Goal: Task Accomplishment & Management: Manage account settings

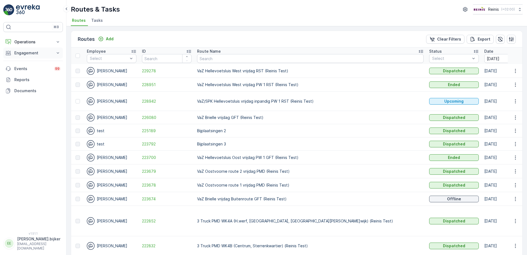
click at [51, 53] on p "Engagement" at bounding box center [32, 53] width 37 height 6
click at [30, 106] on link "Cases" at bounding box center [37, 109] width 51 height 8
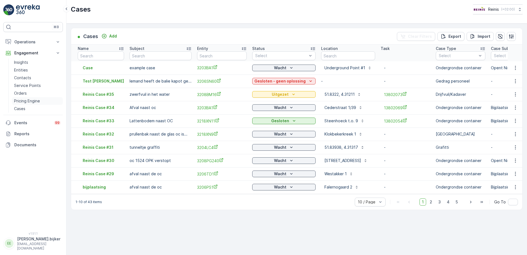
click at [29, 100] on p "Pricing Engine" at bounding box center [27, 101] width 26 height 6
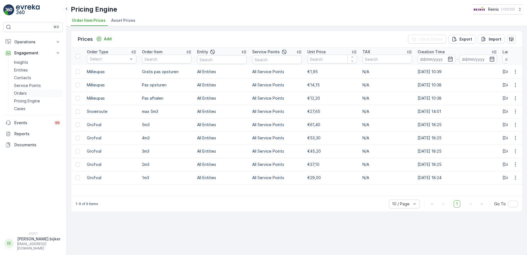
click at [26, 93] on p "Orders" at bounding box center [20, 93] width 13 height 6
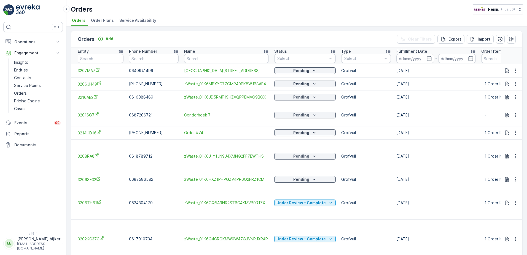
click at [128, 22] on span "Service Availability" at bounding box center [137, 21] width 37 height 6
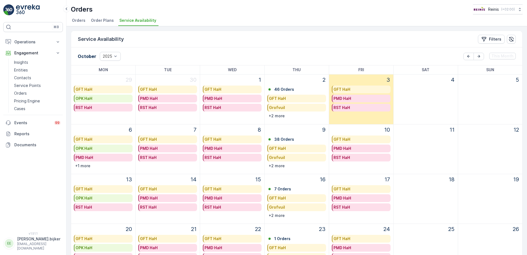
drag, startPoint x: 297, startPoint y: 135, endPoint x: 292, endPoint y: 131, distance: 6.9
click at [292, 131] on div "9" at bounding box center [297, 129] width 60 height 10
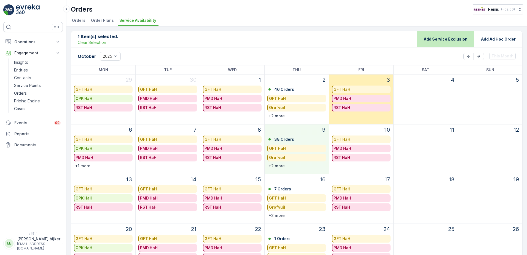
click at [449, 37] on p "Add Service Exclusion" at bounding box center [446, 39] width 44 height 6
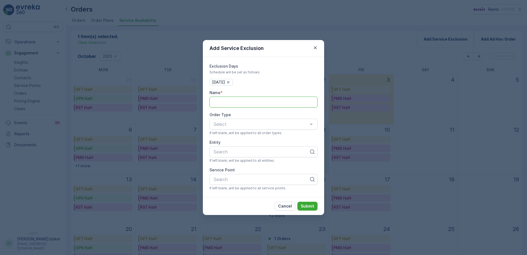
click at [304, 100] on input "Name" at bounding box center [264, 102] width 108 height 11
type input "[PERSON_NAME]"
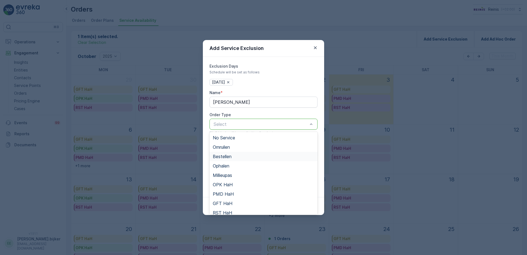
scroll to position [60, 0]
click at [234, 202] on div "Grofvuil" at bounding box center [263, 199] width 101 height 5
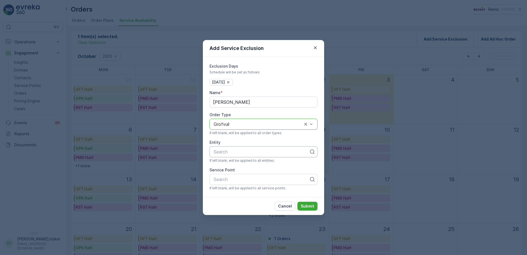
click at [284, 150] on div at bounding box center [261, 151] width 97 height 5
click at [310, 210] on button "Submit" at bounding box center [307, 206] width 20 height 9
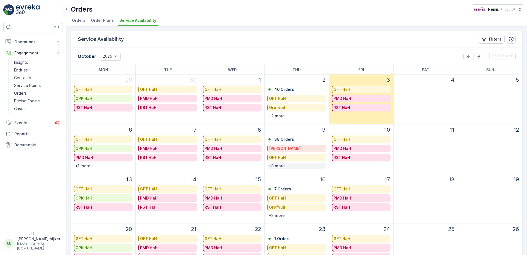
click at [302, 167] on div "+3 more" at bounding box center [297, 166] width 58 height 6
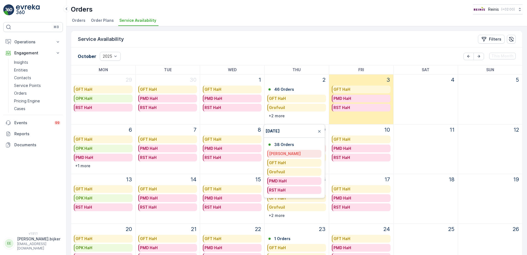
click at [301, 171] on div "Grofvuil" at bounding box center [294, 172] width 51 height 6
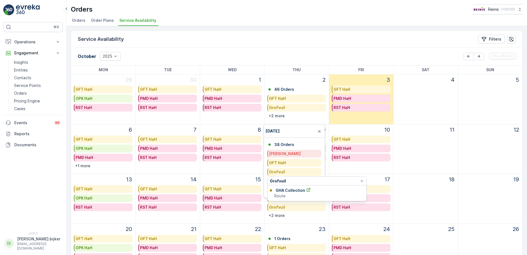
click at [284, 189] on p "GHA Collection" at bounding box center [291, 190] width 30 height 6
click at [423, 161] on div "11" at bounding box center [426, 148] width 64 height 49
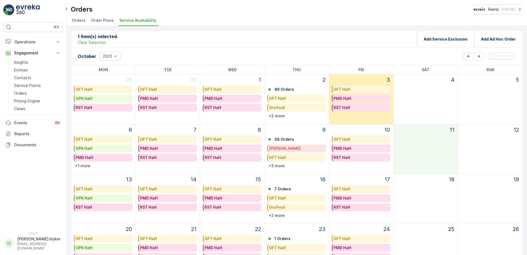
click at [303, 149] on div "[PERSON_NAME]" at bounding box center [297, 149] width 56 height 6
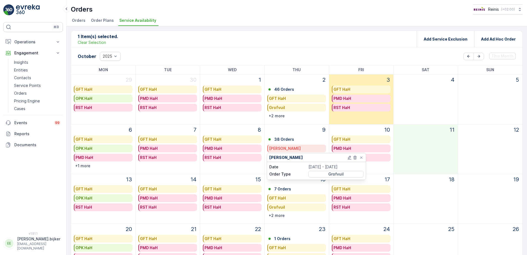
click at [334, 174] on span "Grofvuil" at bounding box center [335, 174] width 15 height 6
click at [333, 167] on p "[DATE] - [DATE]" at bounding box center [336, 167] width 55 height 6
click at [350, 156] on icon at bounding box center [349, 157] width 4 height 4
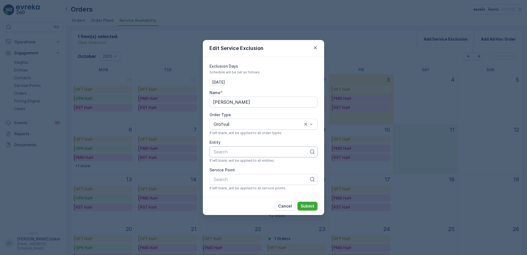
click at [282, 154] on div at bounding box center [261, 151] width 97 height 5
click at [315, 46] on icon "button" at bounding box center [316, 48] width 6 height 6
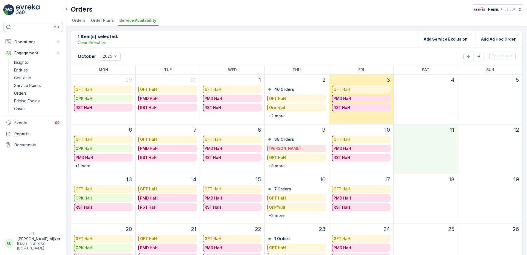
click at [307, 148] on div "[PERSON_NAME]" at bounding box center [297, 149] width 56 height 6
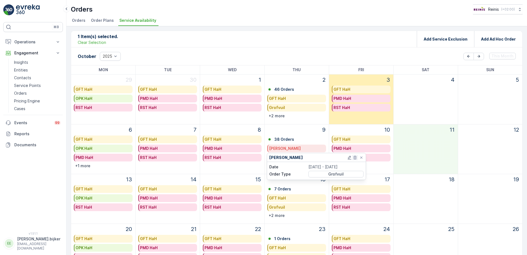
click at [355, 157] on icon at bounding box center [354, 158] width 3 height 4
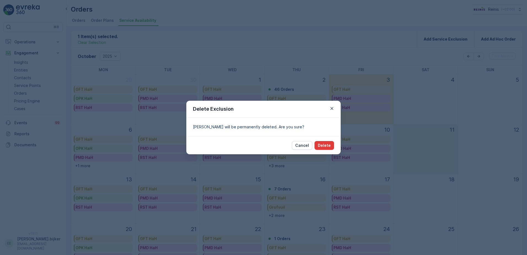
click at [321, 146] on p "Delete" at bounding box center [324, 146] width 13 height 6
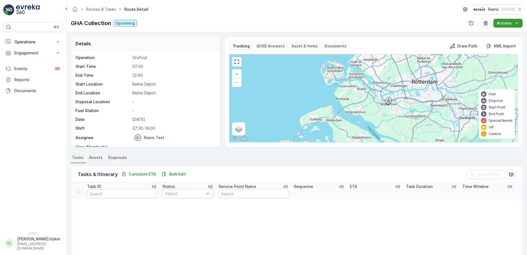
click at [511, 25] on p "Actions" at bounding box center [504, 23] width 15 height 6
